Goal: Book appointment/travel/reservation

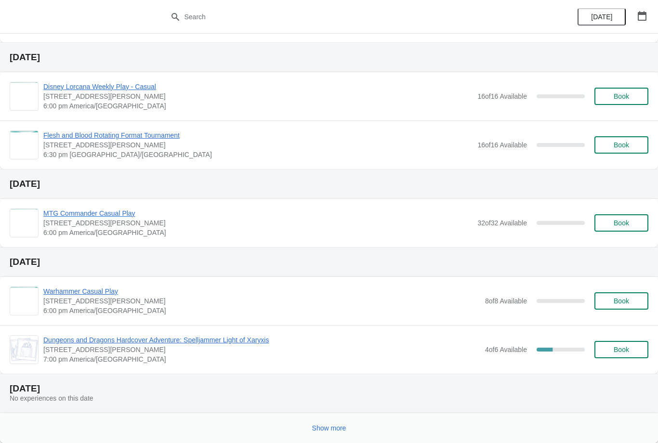
scroll to position [426, 0]
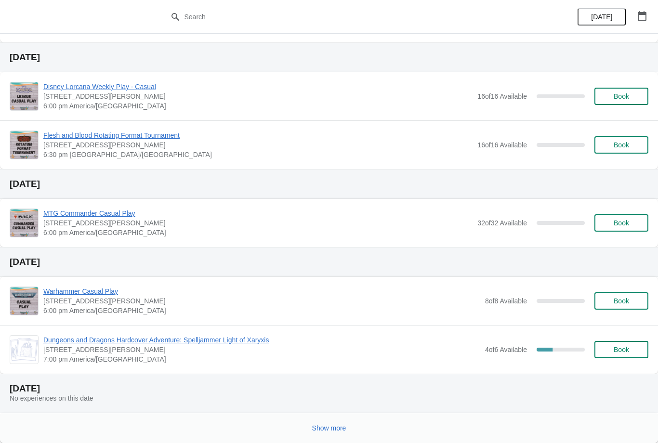
click at [329, 427] on span "Show more" at bounding box center [329, 428] width 34 height 8
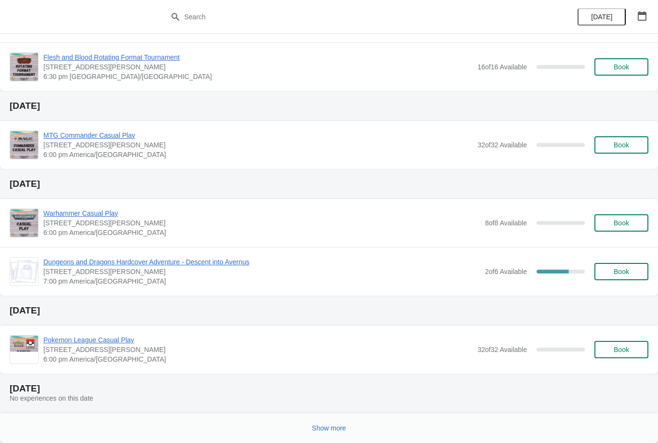
scroll to position [1255, 0]
click at [334, 429] on span "Show more" at bounding box center [329, 428] width 34 height 8
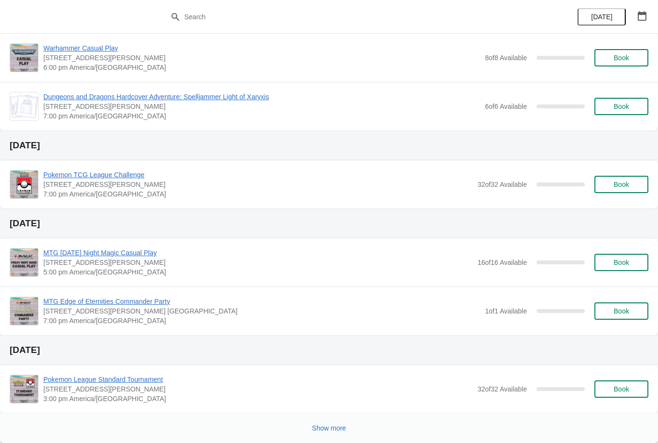
scroll to position [2073, 0]
click at [325, 426] on span "Show more" at bounding box center [329, 428] width 34 height 8
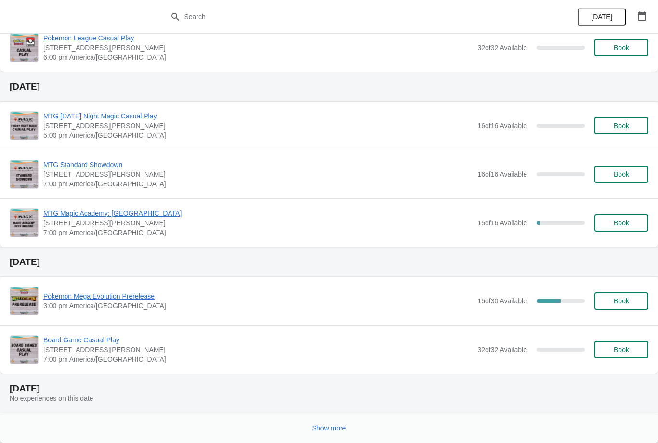
scroll to position [2902, 0]
click at [628, 300] on span "Book" at bounding box center [620, 301] width 15 height 8
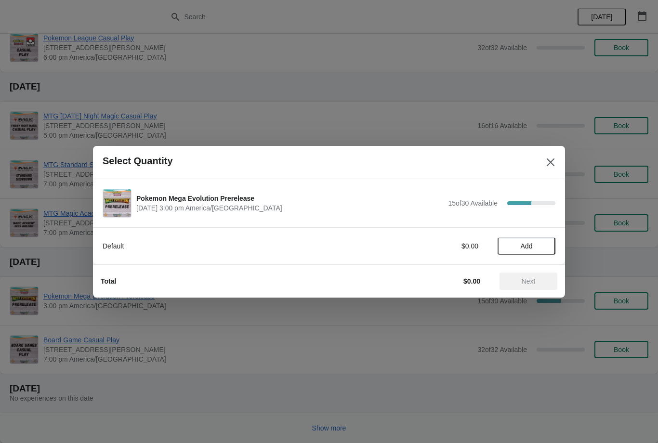
click at [526, 240] on button "Add" at bounding box center [526, 245] width 58 height 17
click at [530, 276] on button "Next" at bounding box center [528, 281] width 58 height 17
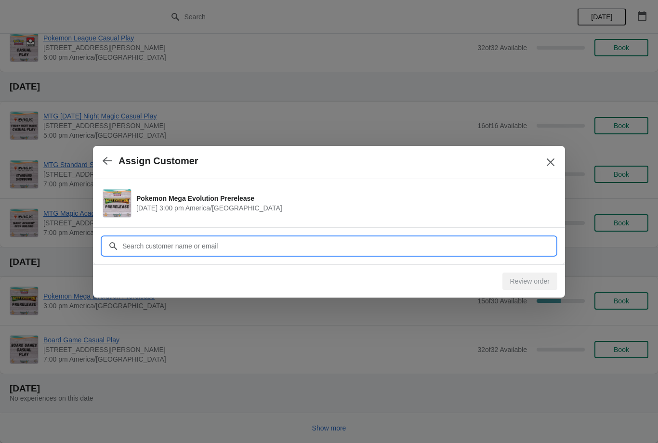
click at [241, 245] on input "Customer" at bounding box center [338, 245] width 433 height 17
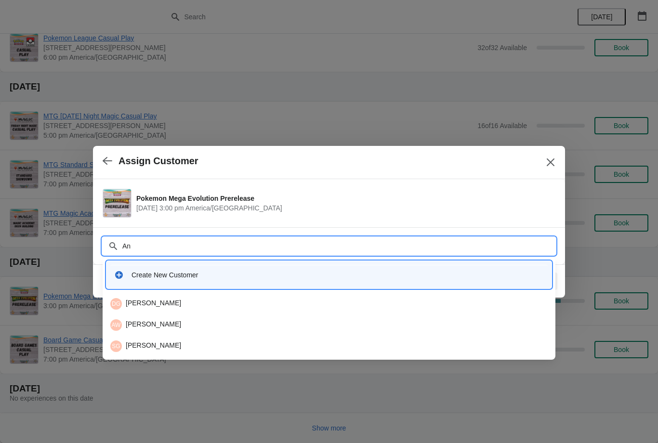
type input "A"
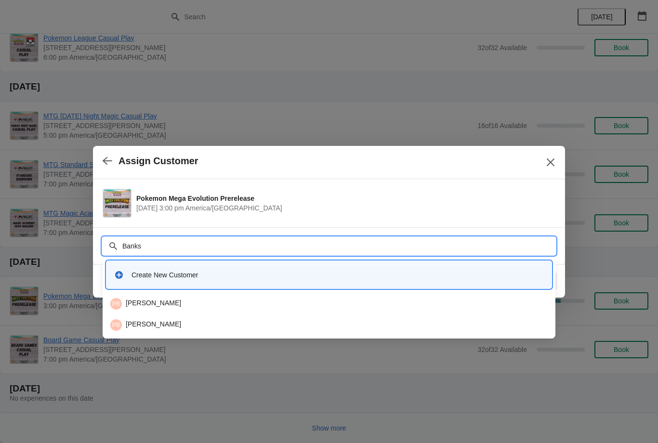
type input "Bankst"
